Goal: Check status

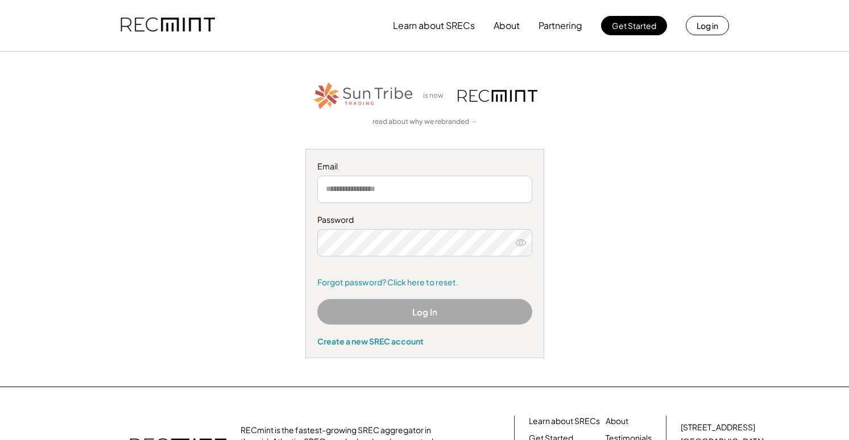
type input "**********"
click at [416, 307] on button "Log In" at bounding box center [424, 312] width 215 height 26
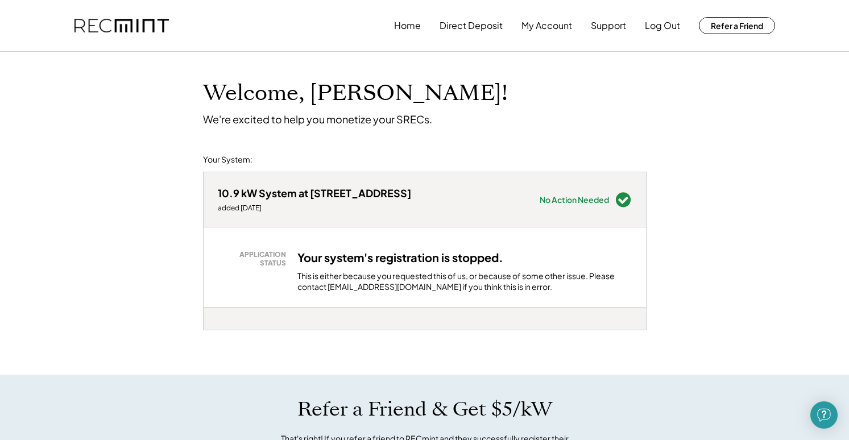
click at [460, 263] on h3 "Your system's registration is stopped." at bounding box center [400, 257] width 206 height 15
click at [461, 263] on h3 "Your system's registration is stopped." at bounding box center [400, 257] width 206 height 15
click at [611, 257] on div "Your system's registration is stopped. This is either because you requested thi…" at bounding box center [464, 271] width 334 height 43
click at [556, 261] on div "Your system's registration is stopped. This is either because you requested thi…" at bounding box center [464, 271] width 334 height 43
click at [417, 28] on button "Home" at bounding box center [407, 25] width 27 height 23
